Goal: Navigation & Orientation: Find specific page/section

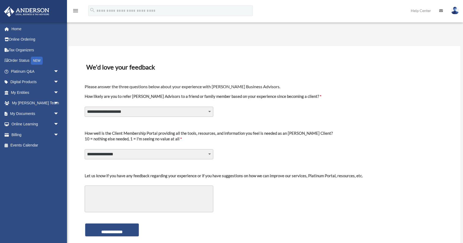
select select "********"
click at [41, 72] on link "Platinum Q&A arrow_drop_down" at bounding box center [35, 71] width 63 height 11
click at [40, 82] on link "Digital Products arrow_drop_down" at bounding box center [35, 82] width 63 height 11
click at [55, 81] on span "arrow_drop_down" at bounding box center [59, 82] width 11 height 11
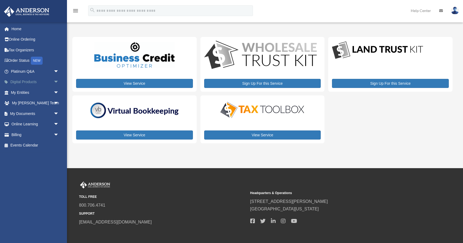
click at [56, 82] on span "arrow_drop_down" at bounding box center [59, 82] width 11 height 11
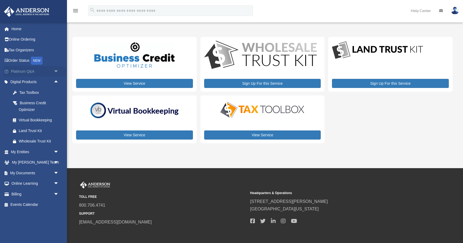
click at [57, 68] on span "arrow_drop_down" at bounding box center [59, 71] width 11 height 11
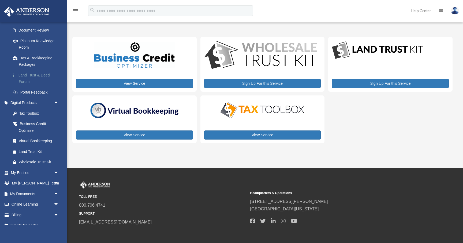
scroll to position [101, 0]
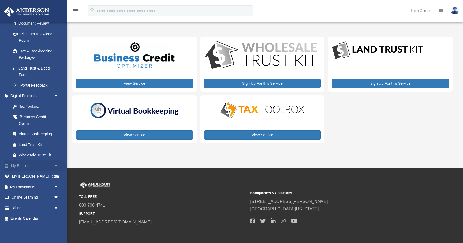
click at [47, 167] on link "My Entities arrow_drop_down" at bounding box center [35, 166] width 63 height 11
click at [57, 166] on span "arrow_drop_down" at bounding box center [59, 166] width 11 height 11
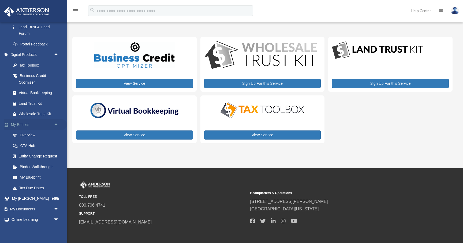
scroll to position [164, 0]
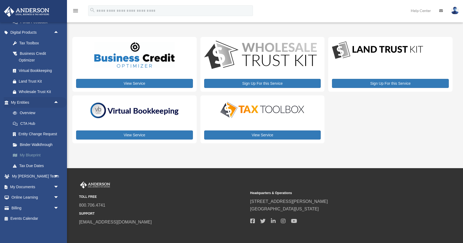
click at [37, 157] on link "My Blueprint" at bounding box center [36, 155] width 59 height 11
